Goal: Task Accomplishment & Management: Manage account settings

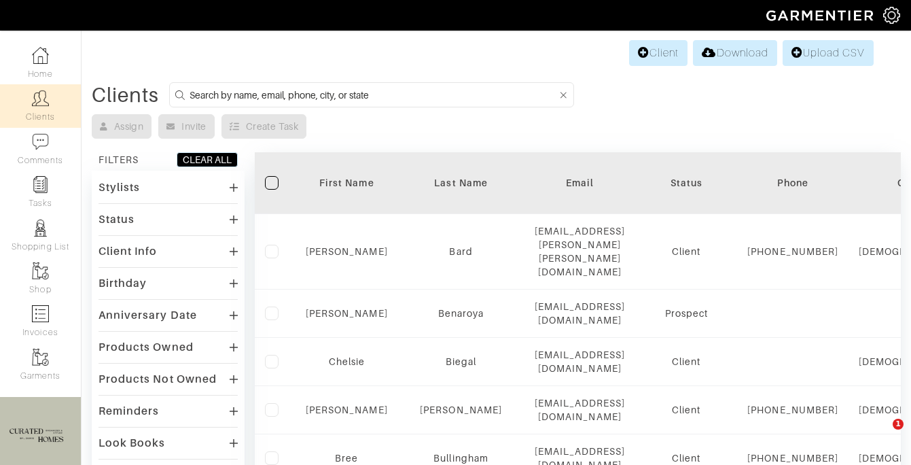
click at [225, 89] on input at bounding box center [374, 94] width 368 height 17
type input "devin"
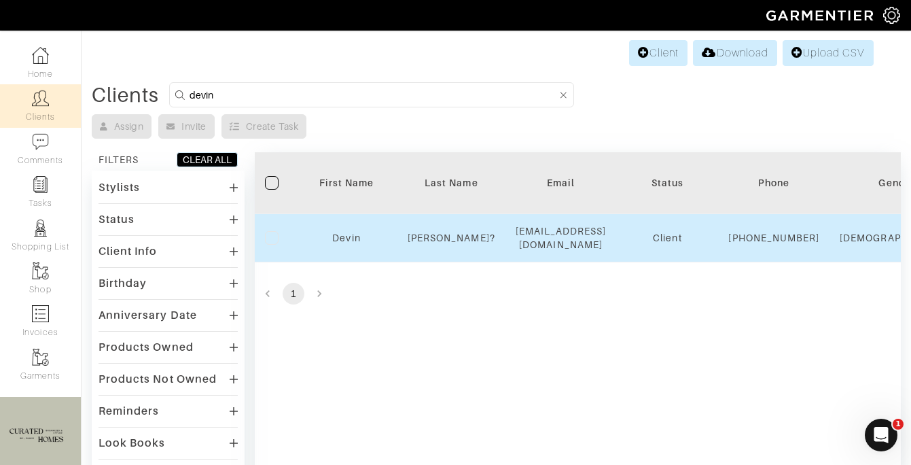
click at [323, 244] on div "Devin" at bounding box center [347, 238] width 82 height 14
click at [338, 243] on link "Devin" at bounding box center [346, 237] width 28 height 11
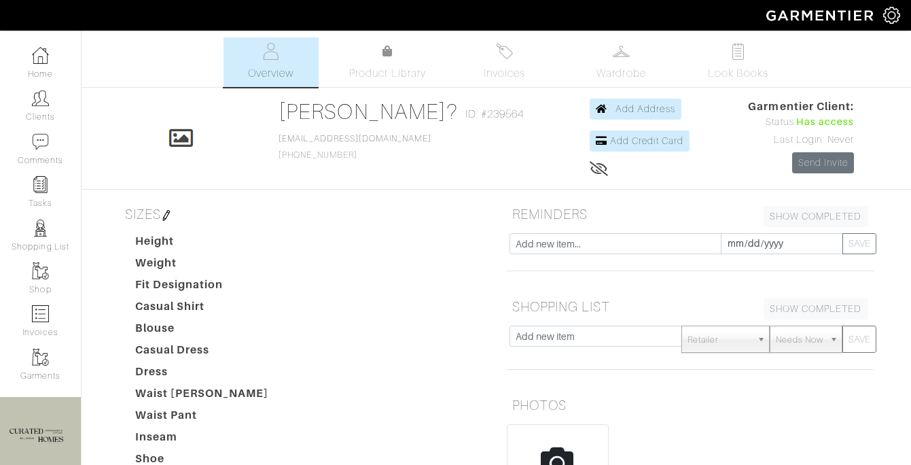
scroll to position [364, 0]
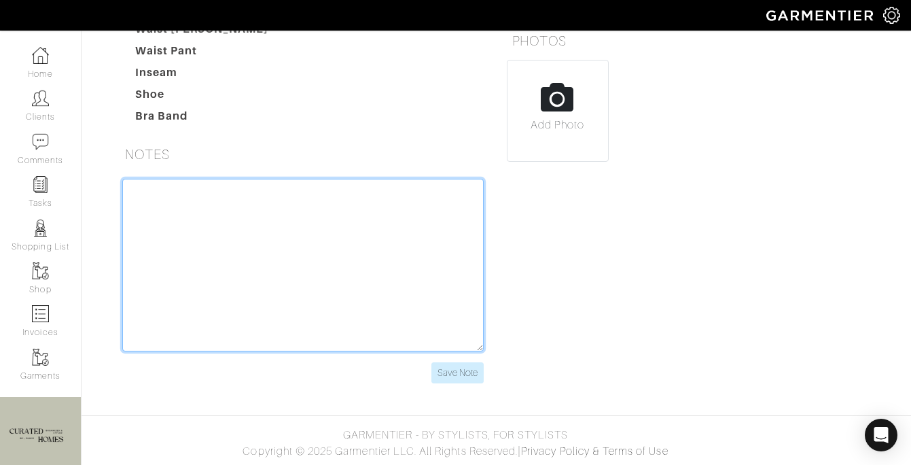
click at [236, 302] on textarea at bounding box center [302, 265] width 361 height 173
type textarea "225 an hour 15-17 hour quote"
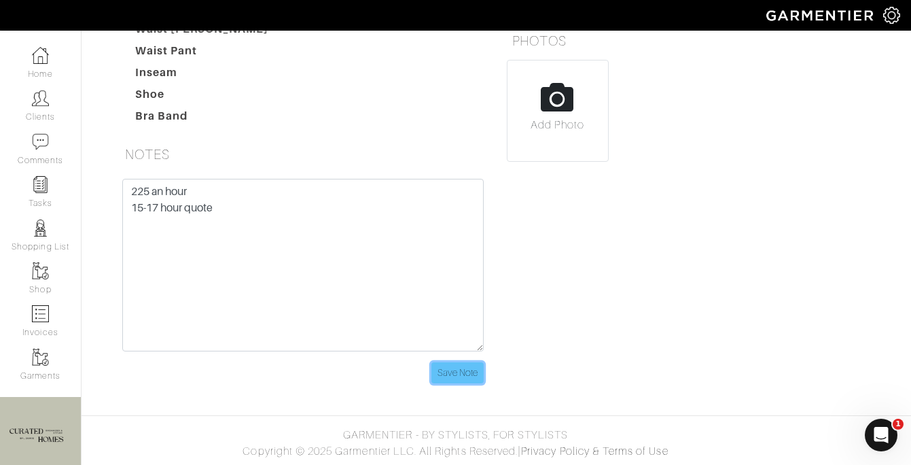
click at [471, 381] on input "Save Note" at bounding box center [457, 372] width 52 height 21
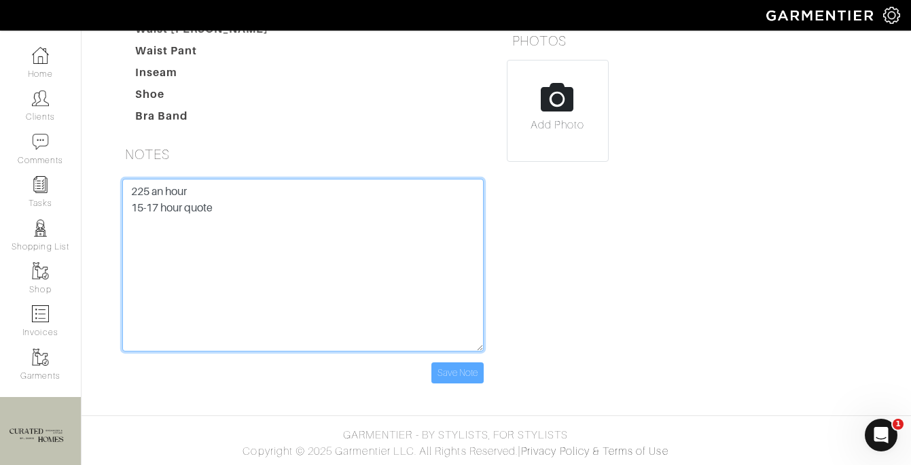
click at [361, 253] on textarea "225 an hour 15-17 hour quote" at bounding box center [302, 265] width 361 height 173
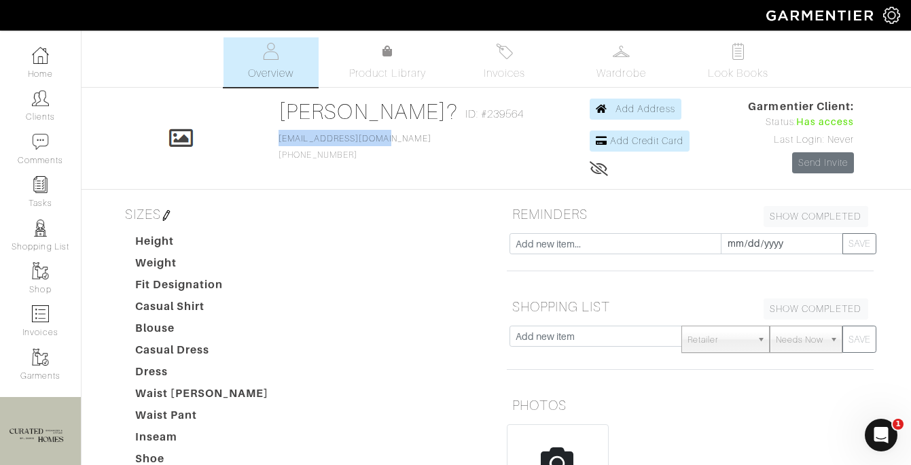
drag, startPoint x: 423, startPoint y: 139, endPoint x: 270, endPoint y: 137, distance: 152.9
click at [270, 137] on div "Click To Edit Devin Rubio? ID: #239564 garnetrubio@gmail.com 917-667-5167 Add A…" at bounding box center [496, 139] width 775 height 80
copy link "[EMAIL_ADDRESS][DOMAIN_NAME]"
click at [46, 99] on img at bounding box center [40, 98] width 17 height 17
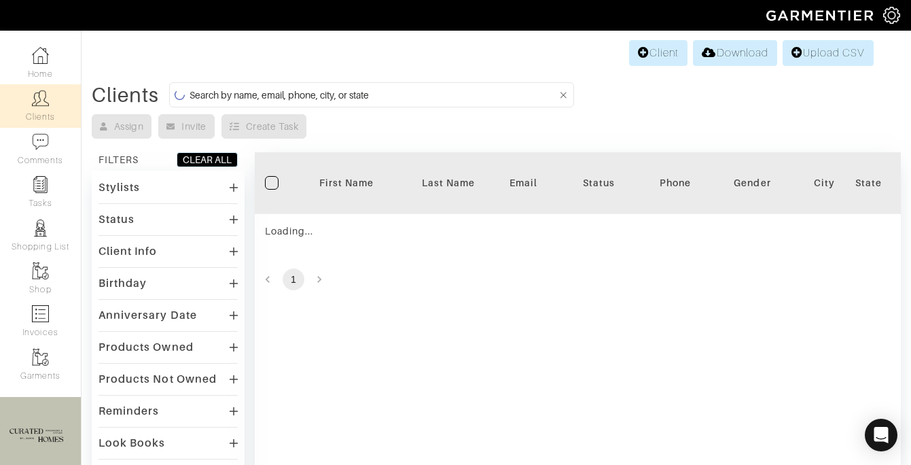
click at [293, 103] on input at bounding box center [374, 94] width 368 height 17
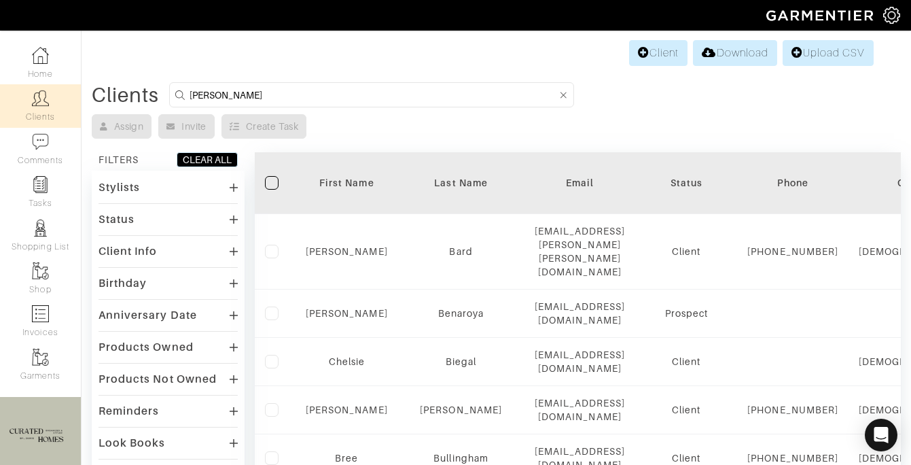
type input "david"
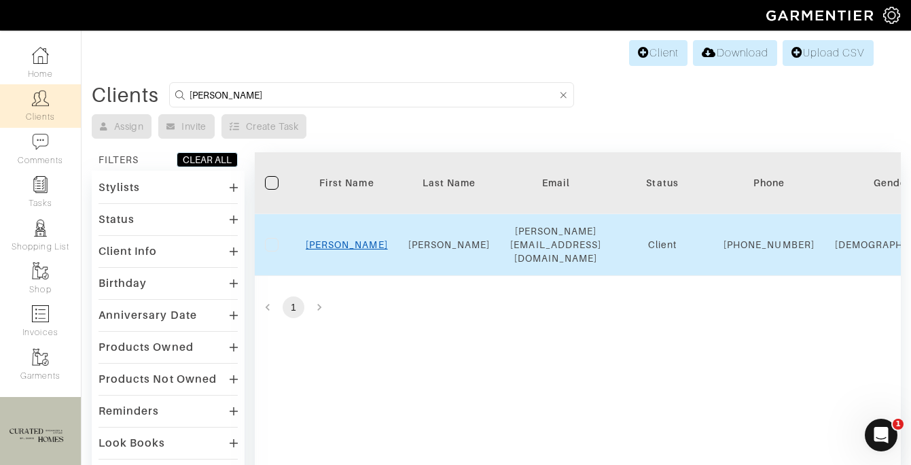
click at [347, 243] on link "David" at bounding box center [347, 244] width 82 height 11
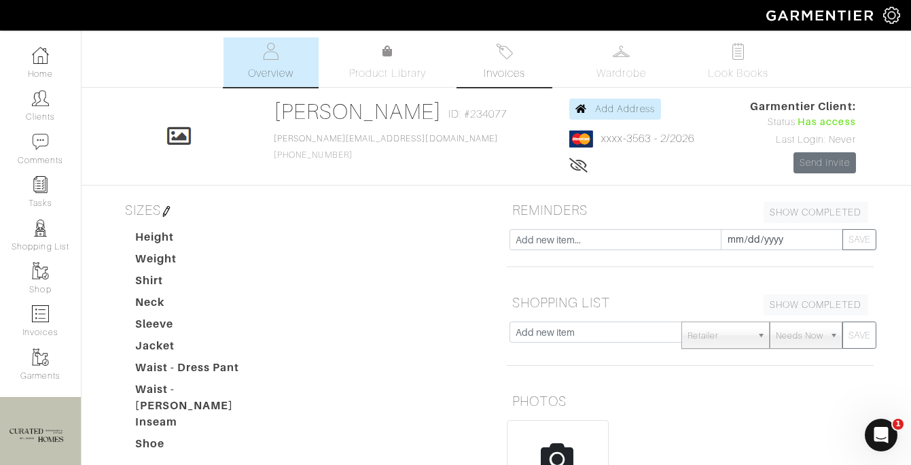
click at [522, 61] on link "Invoices" at bounding box center [504, 62] width 95 height 50
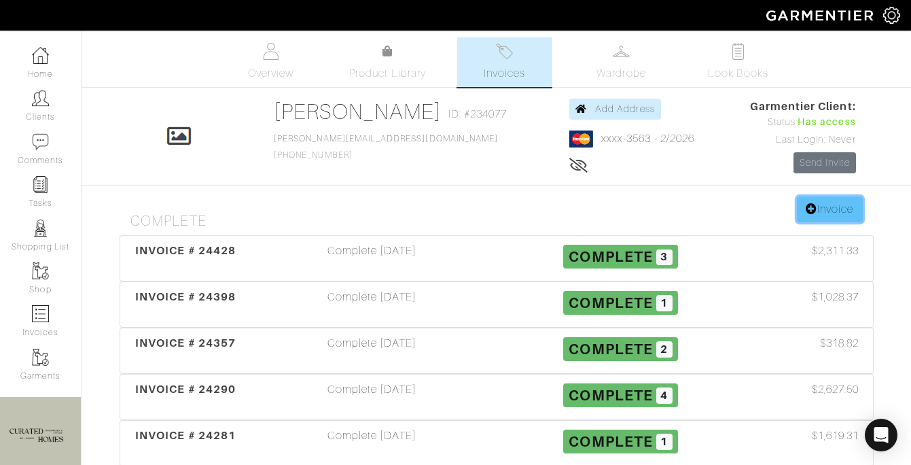
click at [810, 218] on link "Invoice" at bounding box center [829, 209] width 65 height 26
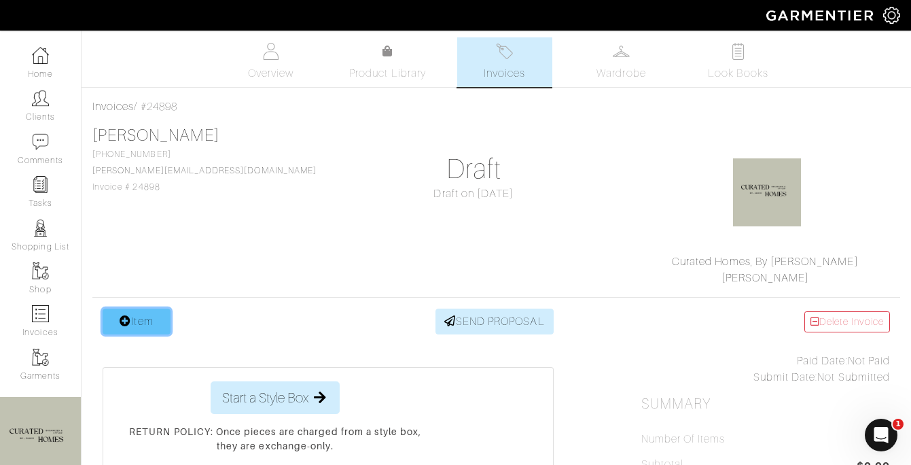
click at [164, 330] on link "Item" at bounding box center [137, 321] width 68 height 26
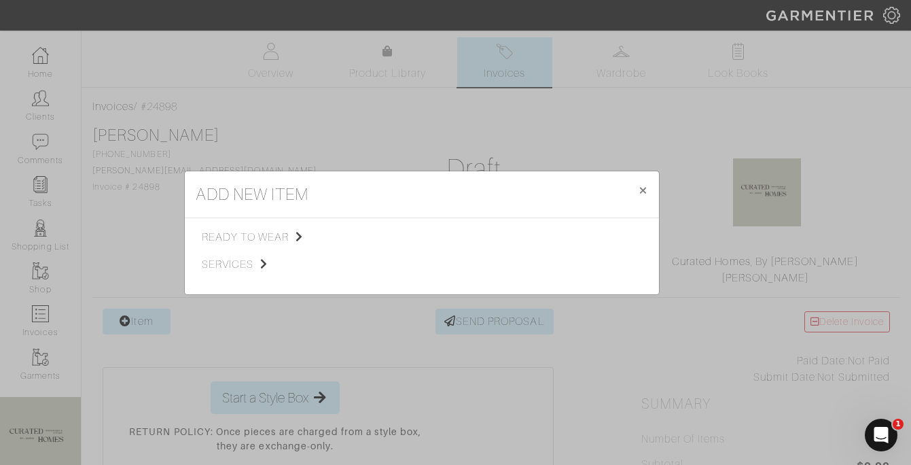
click at [279, 254] on div "ready to wear services" at bounding box center [275, 256] width 147 height 54
click at [258, 268] on span "services" at bounding box center [270, 264] width 137 height 16
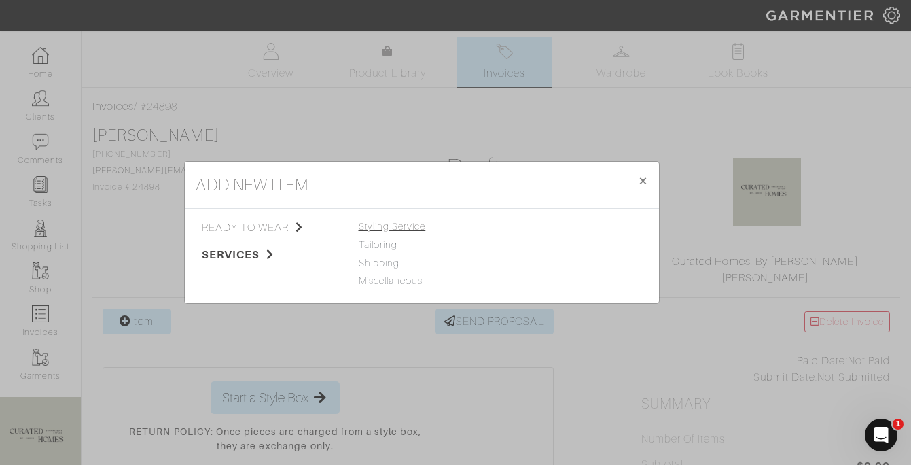
click at [402, 224] on span "Styling Service" at bounding box center [392, 226] width 67 height 11
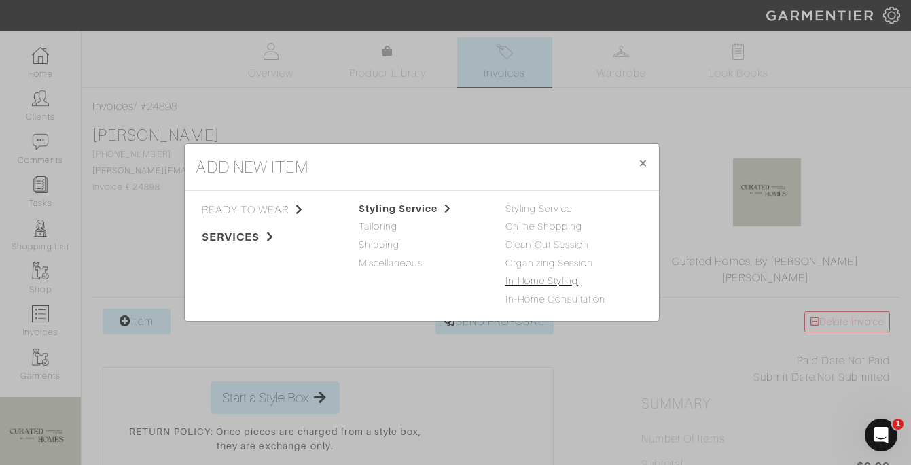
click at [546, 279] on link "In-Home Styling" at bounding box center [542, 280] width 73 height 11
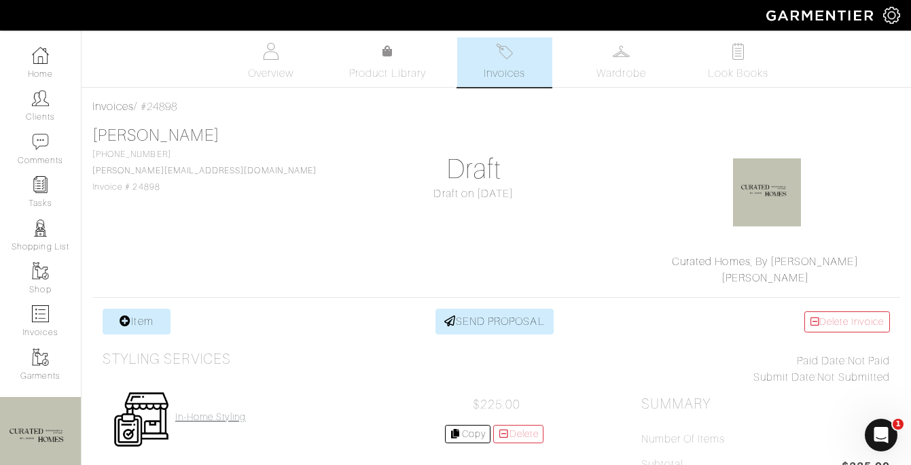
click at [207, 419] on h4 "In-Home Styling" at bounding box center [210, 417] width 71 height 12
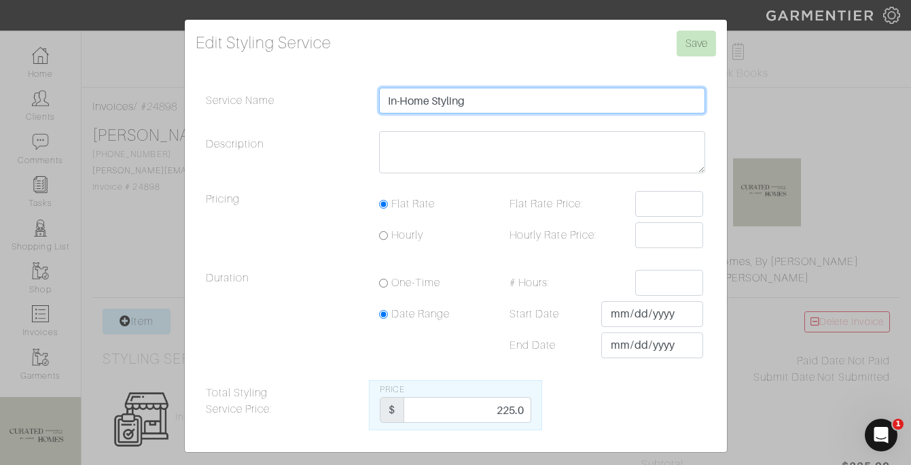
click at [492, 107] on input "In-Home Styling" at bounding box center [542, 101] width 327 height 26
click at [477, 103] on input "In-Home Styling 915" at bounding box center [542, 101] width 327 height 26
type input "In-Home Styling 10/15"
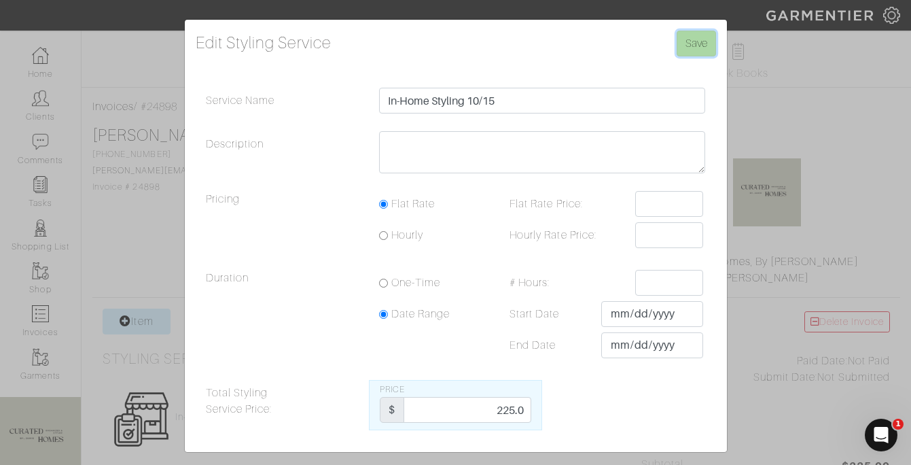
click at [685, 46] on input "Save" at bounding box center [696, 44] width 39 height 26
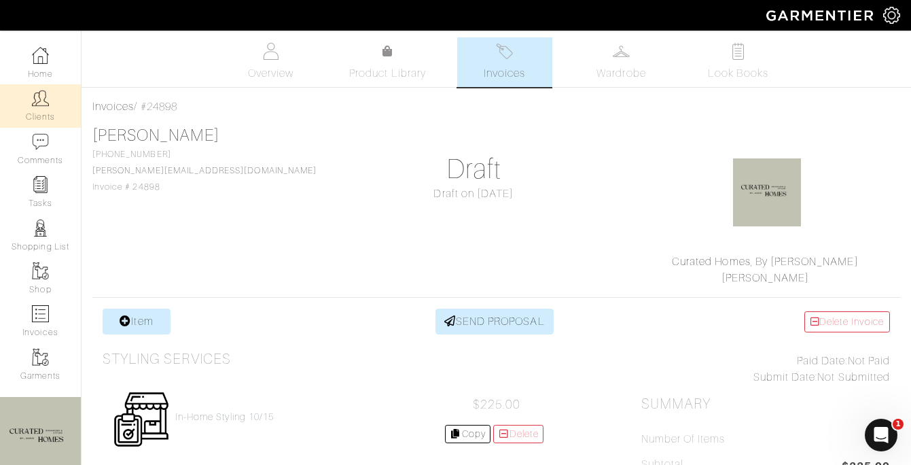
click at [40, 107] on img at bounding box center [40, 98] width 17 height 17
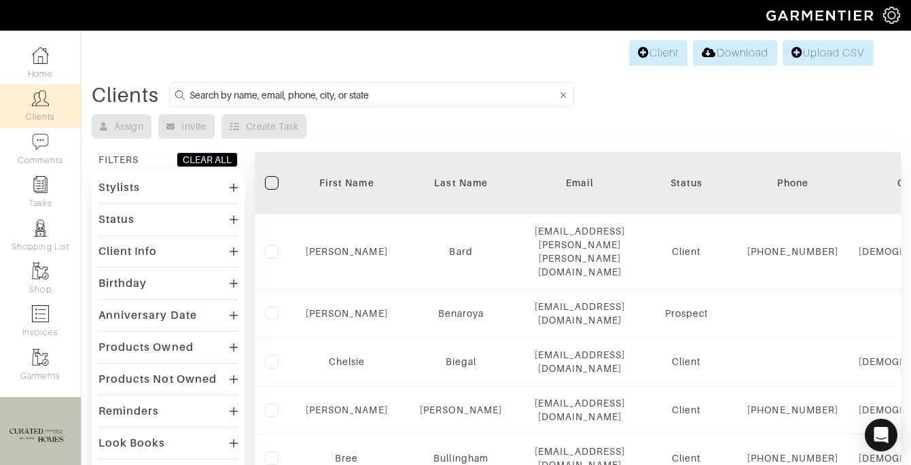
click at [282, 96] on input at bounding box center [374, 94] width 368 height 17
type input "devin"
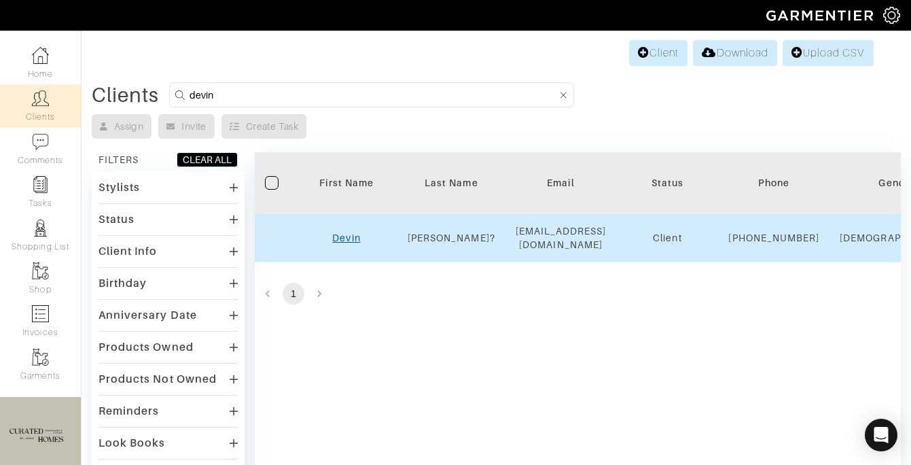
click at [340, 239] on link "Devin" at bounding box center [346, 237] width 28 height 11
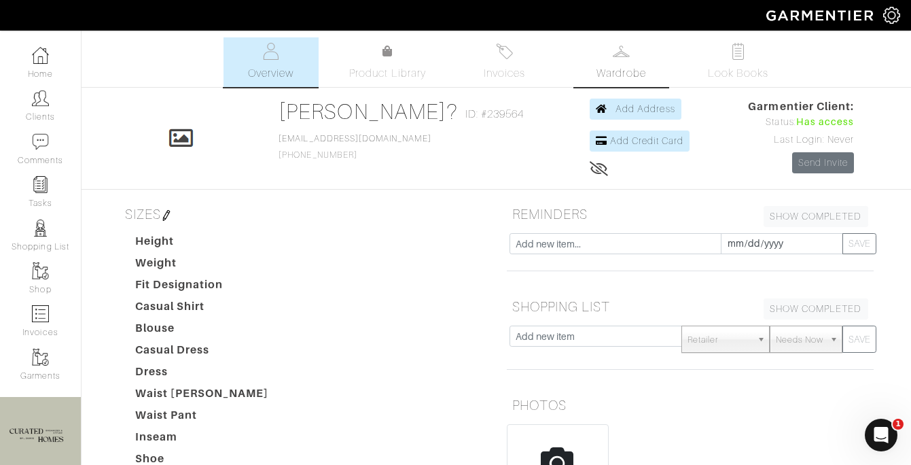
click at [607, 67] on span "Wardrobe" at bounding box center [621, 73] width 49 height 16
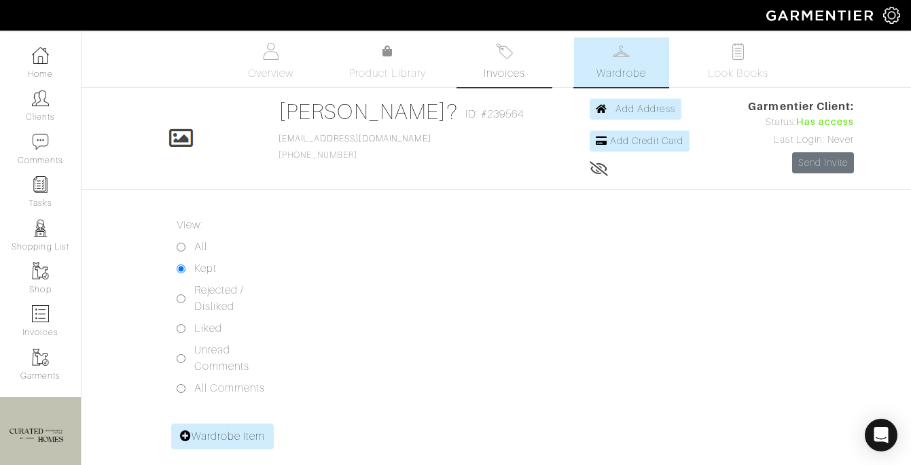
click at [512, 69] on span "Invoices" at bounding box center [504, 73] width 41 height 16
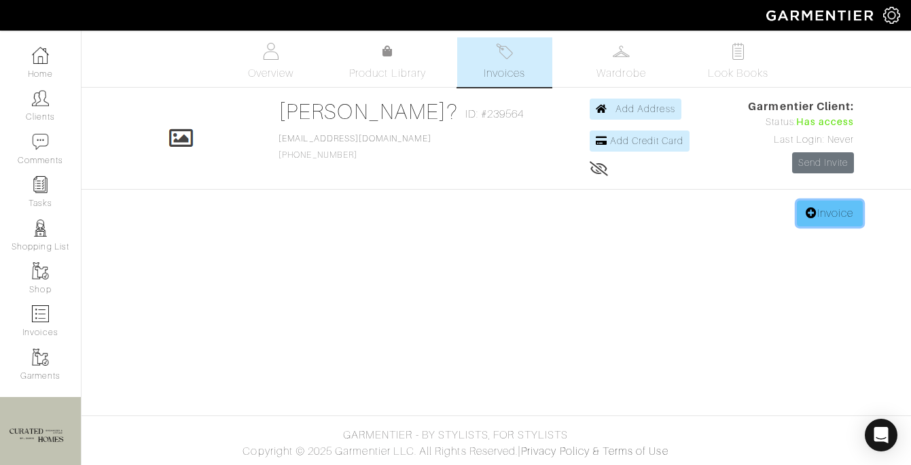
click at [855, 213] on link "Invoice" at bounding box center [829, 213] width 65 height 26
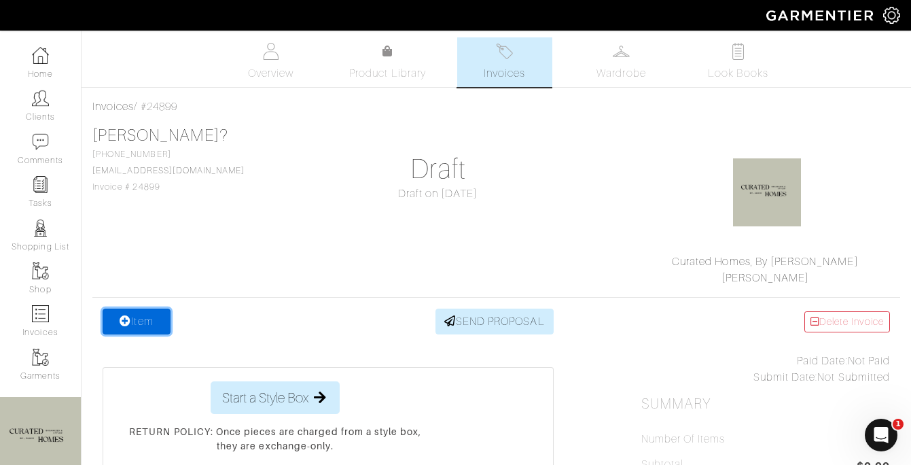
click at [160, 332] on link "Item" at bounding box center [137, 321] width 68 height 26
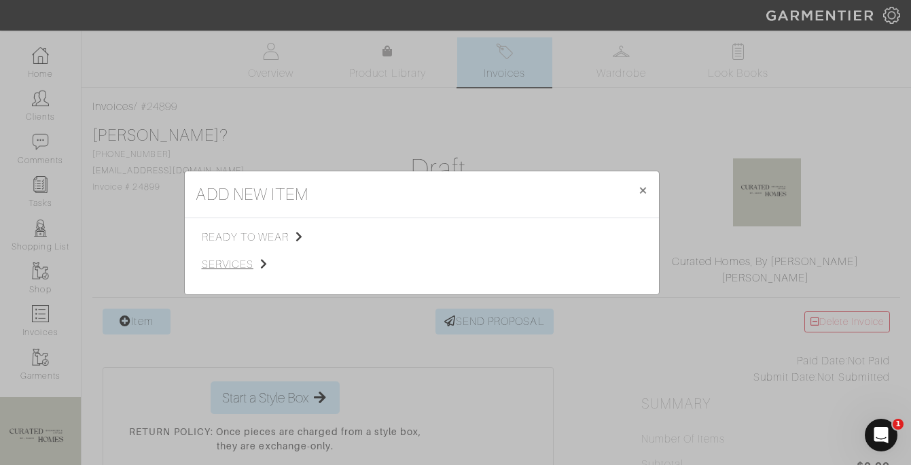
click at [251, 258] on span "services" at bounding box center [270, 264] width 137 height 16
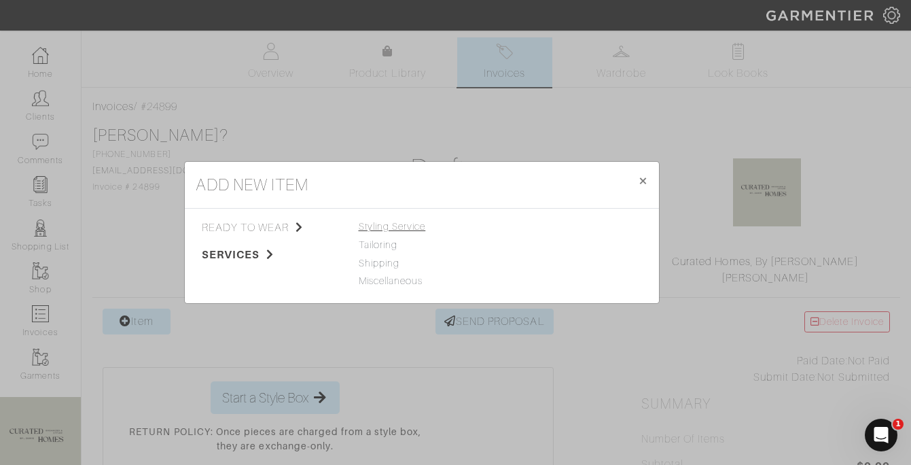
click at [398, 226] on span "Styling Service" at bounding box center [392, 226] width 67 height 11
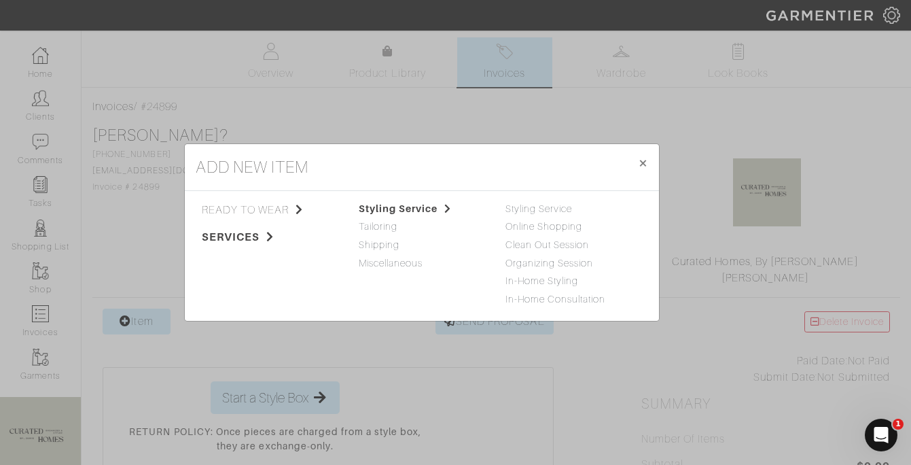
click at [539, 306] on div "Tank Top Sweater T-Shirt Blouse Jeans Casual Pant Shorts Dress Pant Skirt Dress…" at bounding box center [568, 256] width 147 height 109
click at [539, 300] on link "In-Home Consultation" at bounding box center [556, 299] width 101 height 11
